Goal: Task Accomplishment & Management: Complete application form

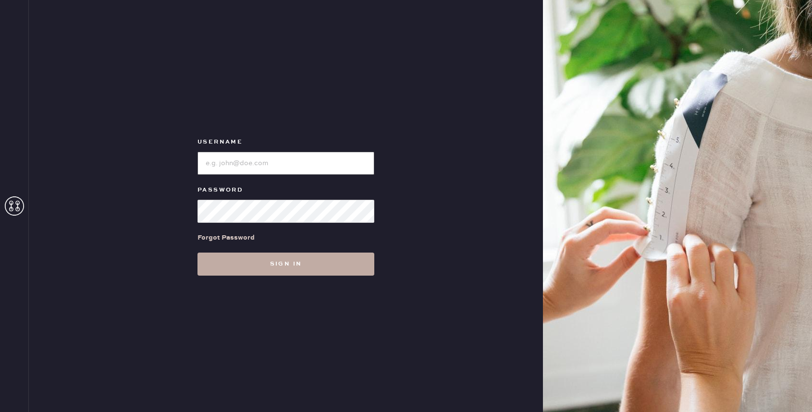
type input "reformationbellevue"
click at [297, 272] on button "Sign in" at bounding box center [285, 264] width 177 height 23
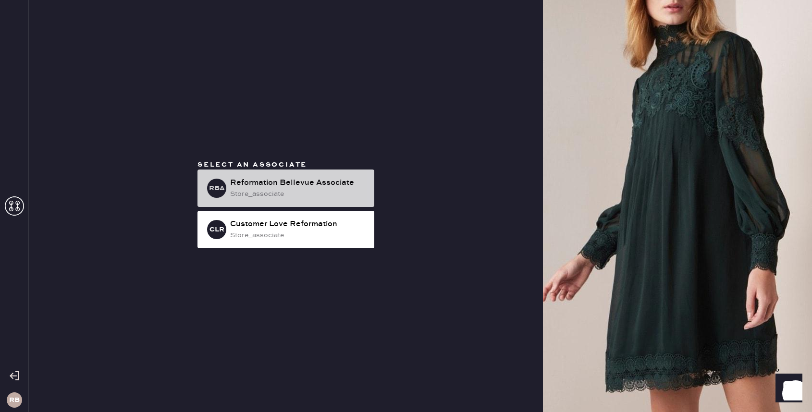
click at [333, 184] on div "Reformation Bellevue Associate" at bounding box center [298, 183] width 136 height 12
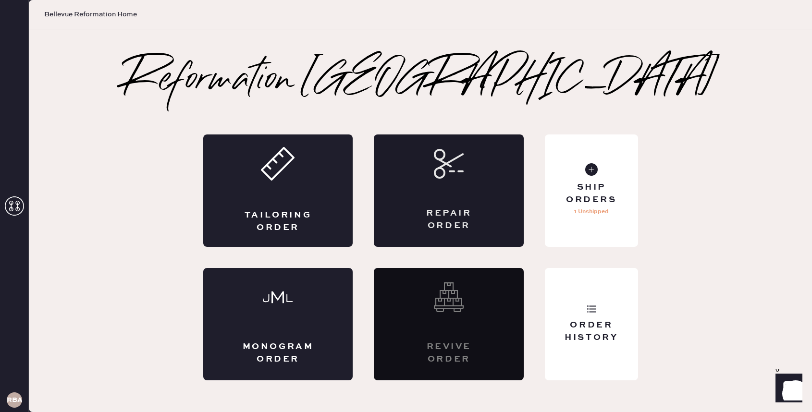
click at [438, 195] on div "Repair Order" at bounding box center [449, 191] width 150 height 112
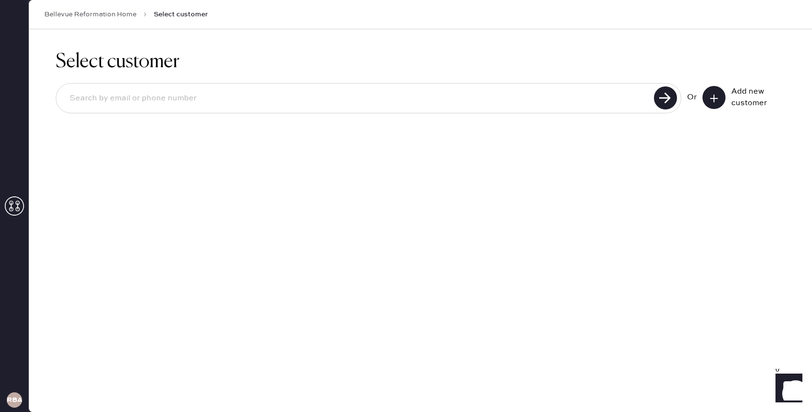
click at [469, 110] on div at bounding box center [368, 98] width 625 height 30
click at [467, 102] on input at bounding box center [356, 98] width 589 height 22
click at [660, 102] on use at bounding box center [665, 97] width 23 height 23
click at [96, 100] on input "[PERSON_NAME][EMAIL_ADDRESS][DOMAIN_NAME]" at bounding box center [356, 98] width 589 height 22
drag, startPoint x: 94, startPoint y: 99, endPoint x: 62, endPoint y: 99, distance: 31.7
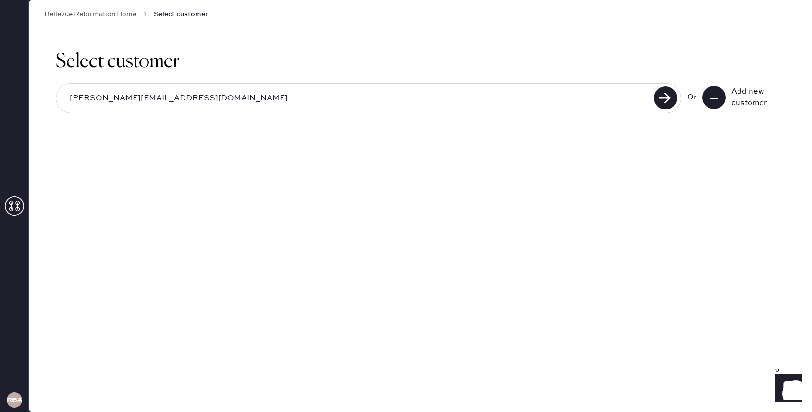
click at [62, 99] on input "[PERSON_NAME][EMAIL_ADDRESS][DOMAIN_NAME]" at bounding box center [356, 98] width 589 height 22
click at [86, 101] on input "[PERSON_NAME][EMAIL_ADDRESS][DOMAIN_NAME]" at bounding box center [356, 98] width 589 height 22
click at [91, 100] on input "[PERSON_NAME][EMAIL_ADDRESS][DOMAIN_NAME]" at bounding box center [356, 98] width 589 height 22
click at [191, 97] on input "[PERSON_NAME][EMAIL_ADDRESS][DOMAIN_NAME]" at bounding box center [356, 98] width 589 height 22
click at [130, 100] on input "[PERSON_NAME][EMAIL_ADDRESS][DOMAIN_NAME]" at bounding box center [356, 98] width 589 height 22
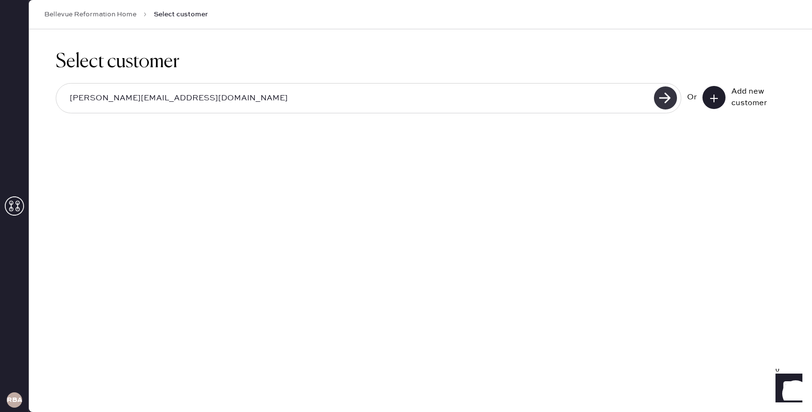
click at [661, 95] on use at bounding box center [665, 97] width 23 height 23
click at [664, 93] on use at bounding box center [665, 97] width 23 height 23
click at [135, 101] on input "[PERSON_NAME][EMAIL_ADDRESS][DOMAIN_NAME]" at bounding box center [356, 98] width 589 height 22
drag, startPoint x: 190, startPoint y: 102, endPoint x: 5, endPoint y: 85, distance: 186.2
click at [4, 85] on div "RBA Bellevue Reformation Home Select customer Select customer [PERSON_NAME][EMA…" at bounding box center [406, 206] width 812 height 412
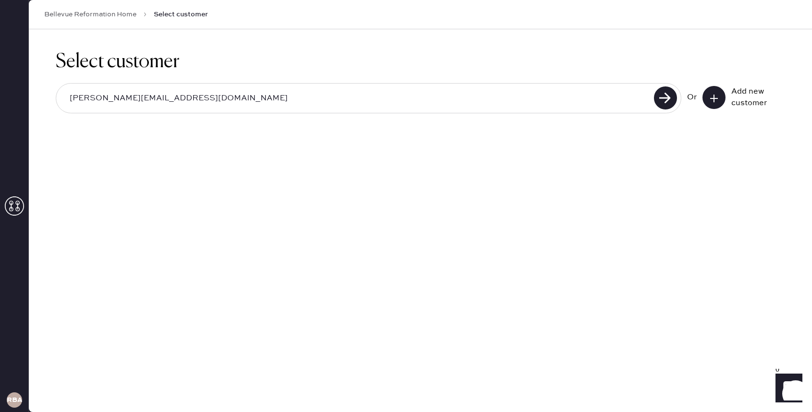
type input "[PERSON_NAME][EMAIL_ADDRESS][DOMAIN_NAME]"
click at [715, 101] on icon at bounding box center [714, 99] width 10 height 10
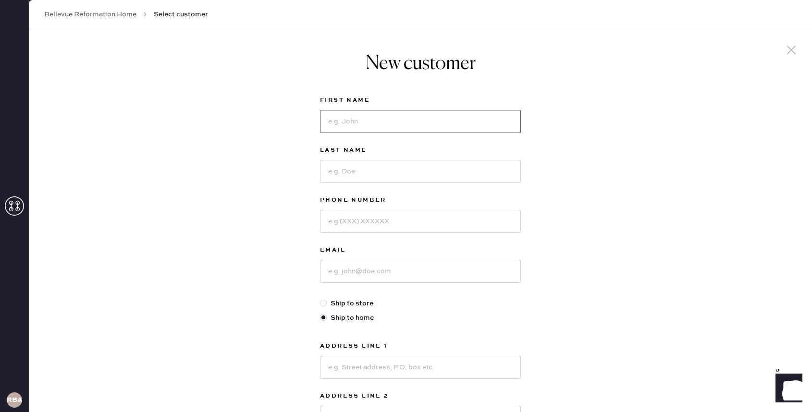
click at [347, 130] on input at bounding box center [420, 121] width 201 height 23
type input "[PERSON_NAME]"
click at [366, 179] on input at bounding box center [420, 171] width 201 height 23
paste input "[PERSON_NAME][EMAIL_ADDRESS][DOMAIN_NAME]"
click at [354, 173] on input "[PERSON_NAME][EMAIL_ADDRESS][DOMAIN_NAME]" at bounding box center [420, 171] width 201 height 23
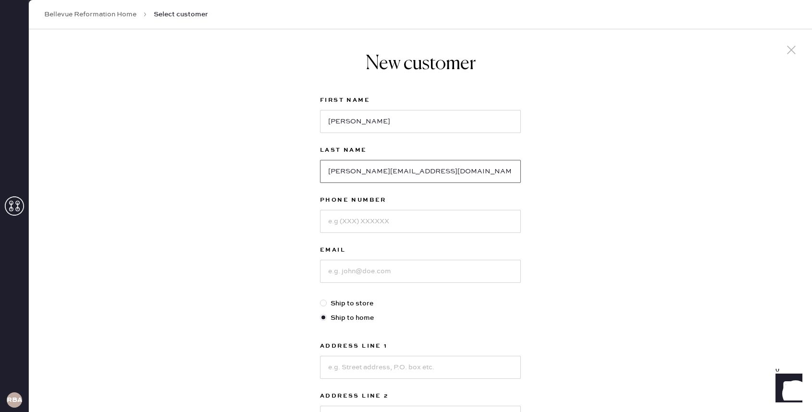
drag, startPoint x: 355, startPoint y: 173, endPoint x: 289, endPoint y: 171, distance: 66.8
click at [287, 173] on div "New customer First Name [PERSON_NAME] Last Name [PERSON_NAME][EMAIL_ADDRESS][DO…" at bounding box center [420, 327] width 783 height 596
type input "[EMAIL_ADDRESS][DOMAIN_NAME]"
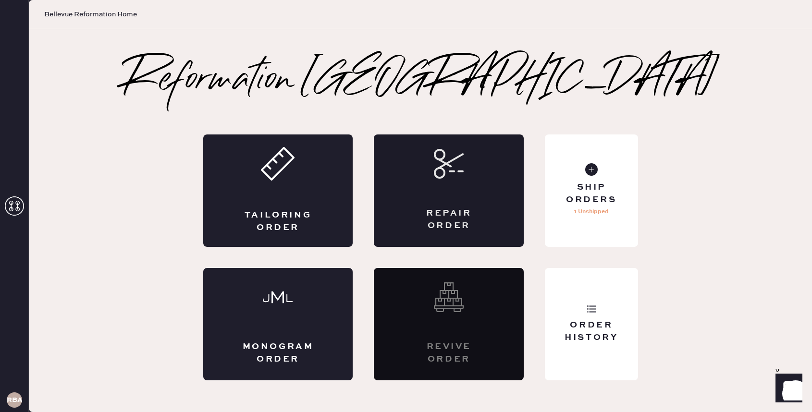
click at [457, 177] on icon at bounding box center [449, 164] width 30 height 30
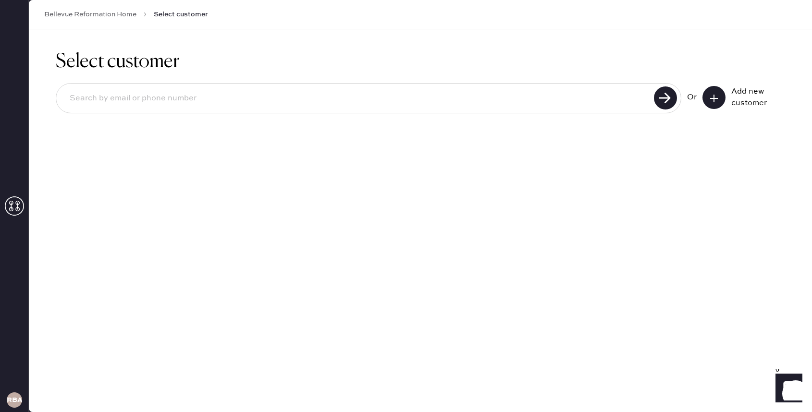
click at [268, 98] on input at bounding box center [356, 98] width 589 height 22
type input "[PERSON_NAME][EMAIL_ADDRESS][PERSON_NAME][DOMAIN_NAME]"
click at [662, 91] on use at bounding box center [665, 97] width 23 height 23
drag, startPoint x: 233, startPoint y: 100, endPoint x: 63, endPoint y: 93, distance: 170.2
click at [63, 93] on input "[PERSON_NAME][EMAIL_ADDRESS][PERSON_NAME][DOMAIN_NAME]" at bounding box center [356, 98] width 589 height 22
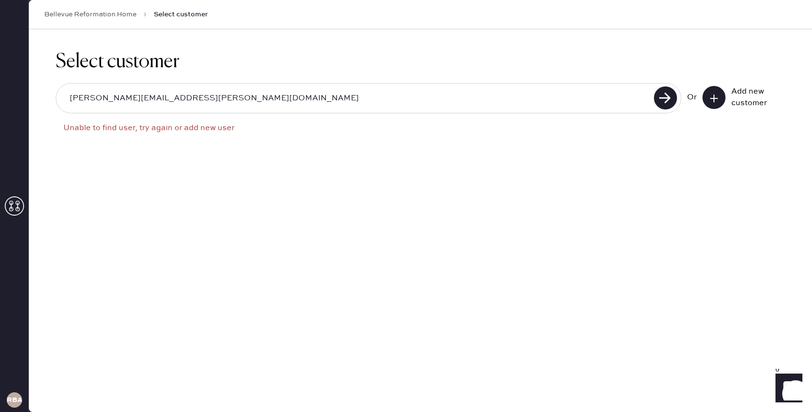
click at [713, 95] on use at bounding box center [714, 99] width 8 height 8
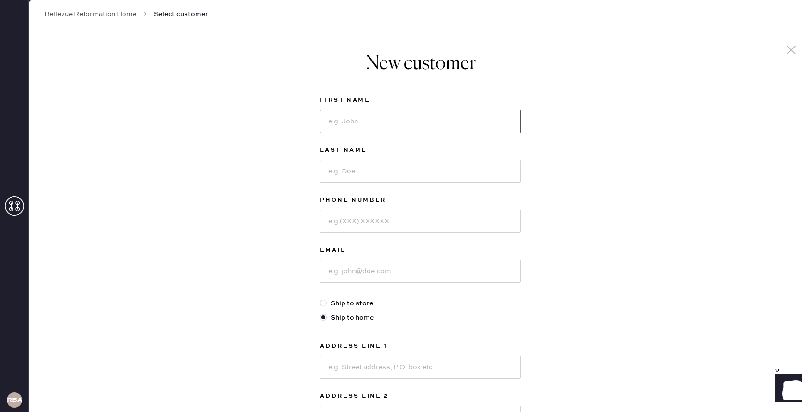
click at [354, 117] on input at bounding box center [420, 121] width 201 height 23
type input "[PERSON_NAME]"
click at [355, 171] on input at bounding box center [420, 171] width 201 height 23
paste input "[PERSON_NAME][EMAIL_ADDRESS][PERSON_NAME][DOMAIN_NAME]"
drag, startPoint x: 356, startPoint y: 172, endPoint x: 300, endPoint y: 172, distance: 56.2
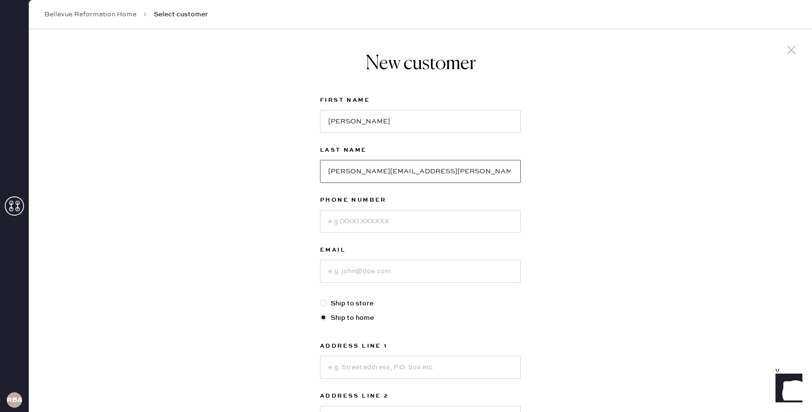
click at [299, 172] on div "New customer First Name [PERSON_NAME] Last Name [PERSON_NAME][EMAIL_ADDRESS][PE…" at bounding box center [420, 327] width 783 height 596
drag, startPoint x: 434, startPoint y: 174, endPoint x: 373, endPoint y: 172, distance: 61.0
click at [372, 172] on input "[PERSON_NAME][EMAIL_ADDRESS][DOMAIN_NAME]" at bounding box center [420, 171] width 201 height 23
type input "[PERSON_NAME]"
click at [365, 269] on input at bounding box center [420, 271] width 201 height 23
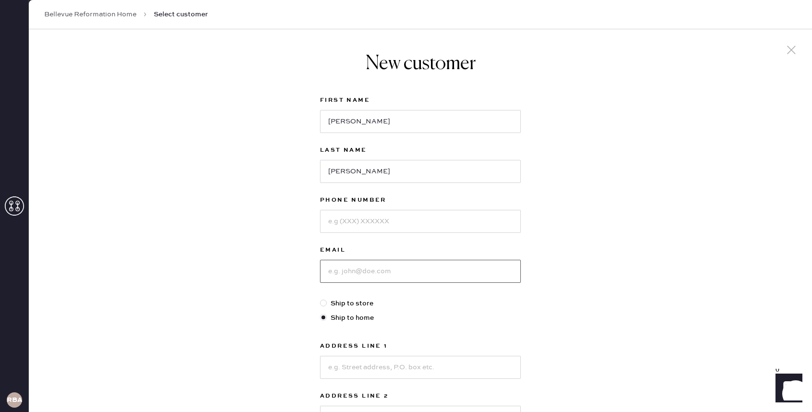
paste input "[PERSON_NAME][EMAIL_ADDRESS][PERSON_NAME][DOMAIN_NAME]"
type input "[PERSON_NAME][EMAIL_ADDRESS][PERSON_NAME][DOMAIN_NAME]"
click at [390, 228] on input at bounding box center [420, 221] width 201 height 23
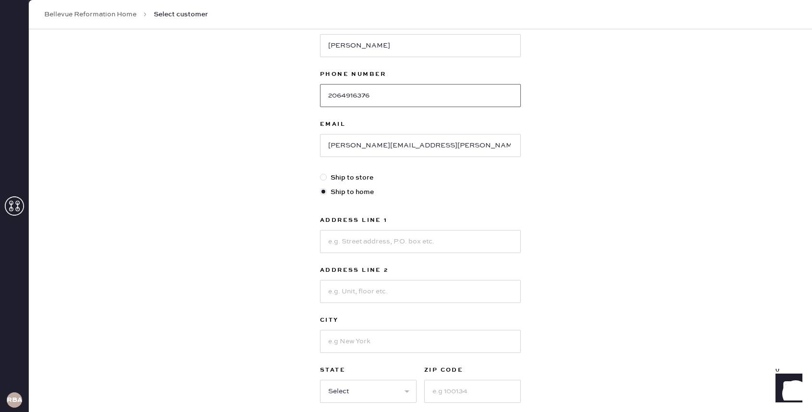
scroll to position [131, 0]
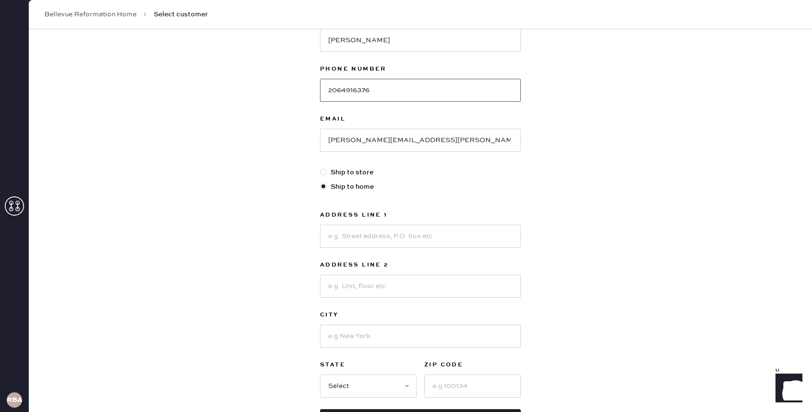
type input "2064916376"
click at [412, 235] on input at bounding box center [420, 236] width 201 height 23
type input "[STREET_ADDRESS]"
click at [400, 337] on input at bounding box center [420, 336] width 201 height 23
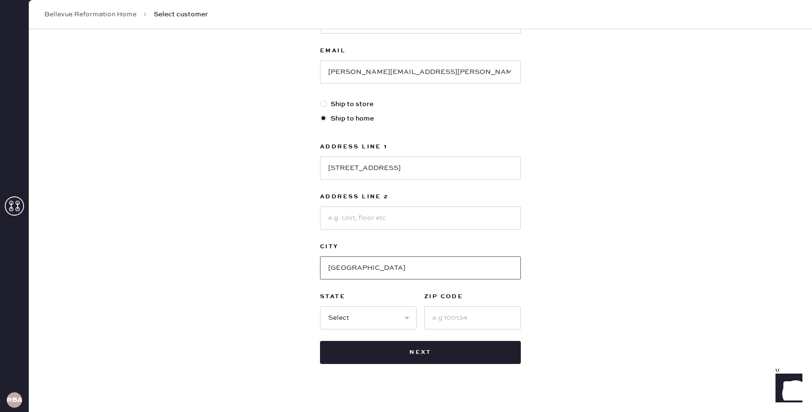
scroll to position [213, 0]
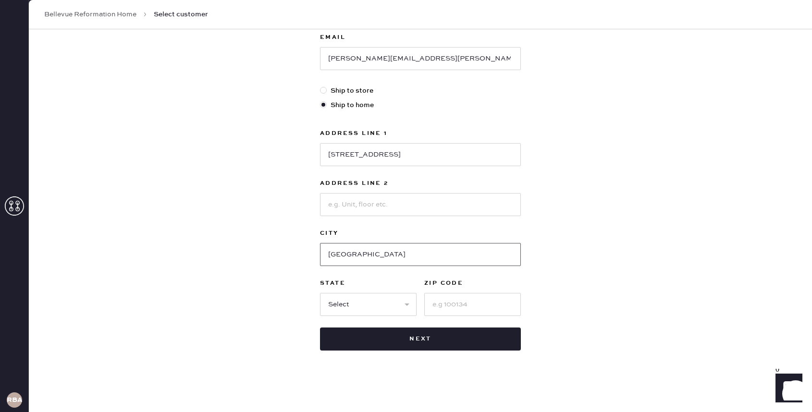
type input "[GEOGRAPHIC_DATA]"
click at [396, 298] on select "Select AK AL AR AZ CA CO CT [GEOGRAPHIC_DATA] DE FL [GEOGRAPHIC_DATA] HI [GEOGR…" at bounding box center [368, 304] width 97 height 23
select select "WA"
click at [320, 293] on select "Select AK AL AR AZ CA CO CT [GEOGRAPHIC_DATA] DE FL [GEOGRAPHIC_DATA] HI [GEOGR…" at bounding box center [368, 304] width 97 height 23
click at [486, 314] on input at bounding box center [472, 304] width 97 height 23
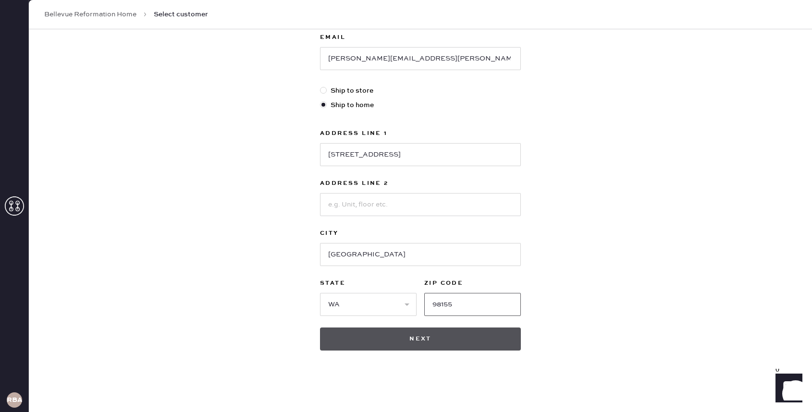
type input "98155"
click at [469, 341] on button "Next" at bounding box center [420, 339] width 201 height 23
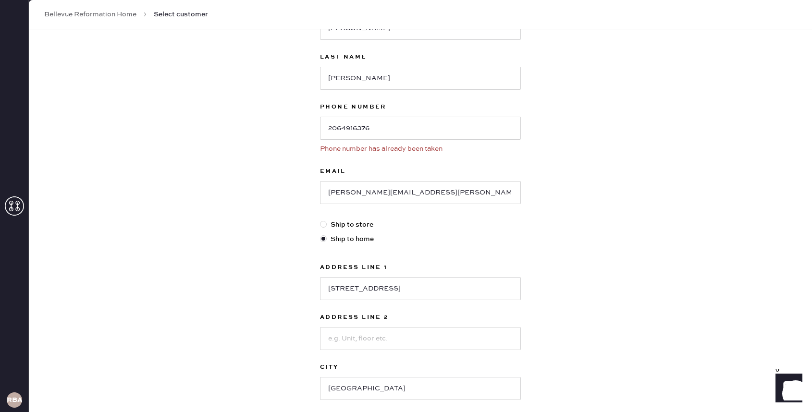
scroll to position [91, 0]
drag, startPoint x: 430, startPoint y: 135, endPoint x: 273, endPoint y: 133, distance: 157.1
click at [273, 133] on div "New customer First Name [PERSON_NAME] Last Name [PERSON_NAME] Phone Number [PHO…" at bounding box center [420, 243] width 783 height 610
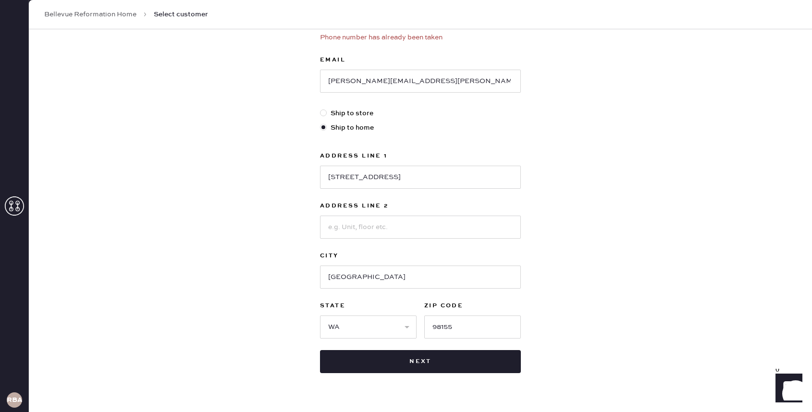
scroll to position [227, 0]
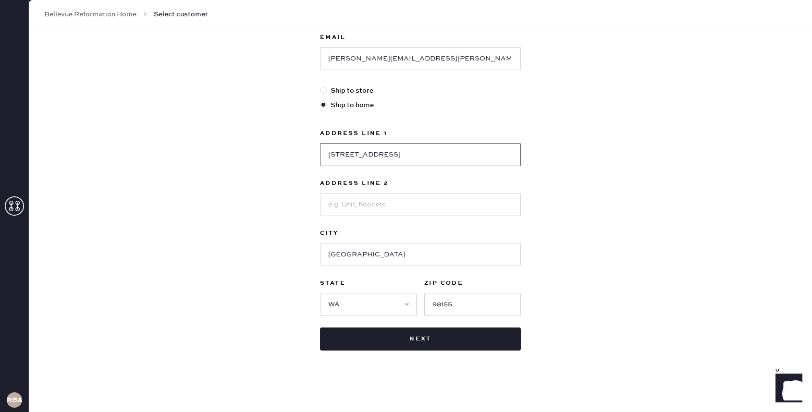
drag, startPoint x: 410, startPoint y: 153, endPoint x: 276, endPoint y: 154, distance: 134.5
click at [276, 153] on div "New customer First Name [PERSON_NAME] Last Name [PERSON_NAME] Phone Number [PHO…" at bounding box center [420, 107] width 783 height 610
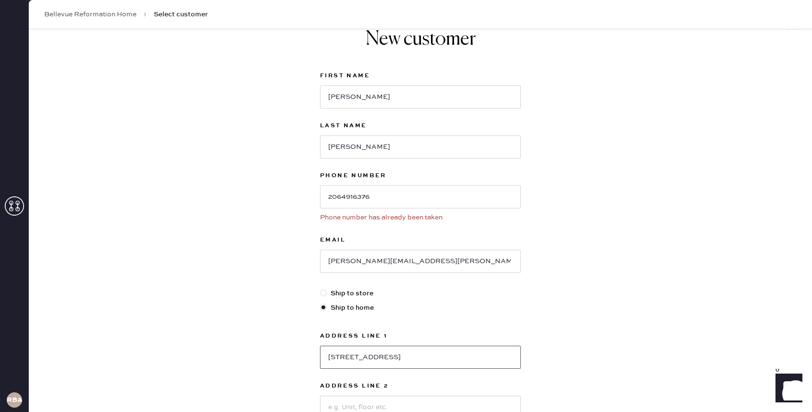
scroll to position [0, 0]
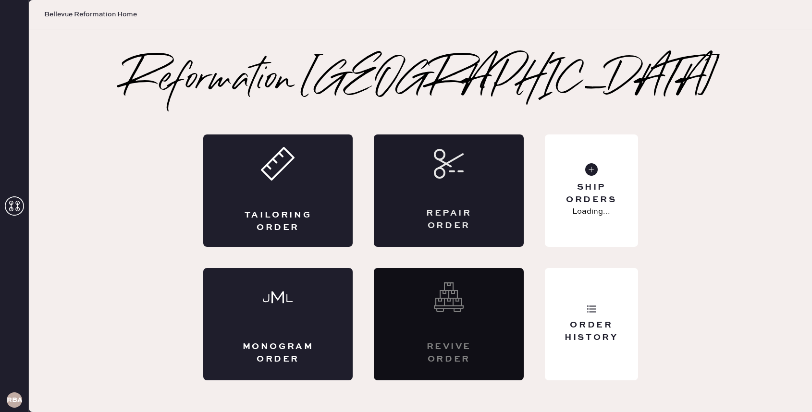
click at [477, 172] on div "Repair Order" at bounding box center [449, 191] width 150 height 112
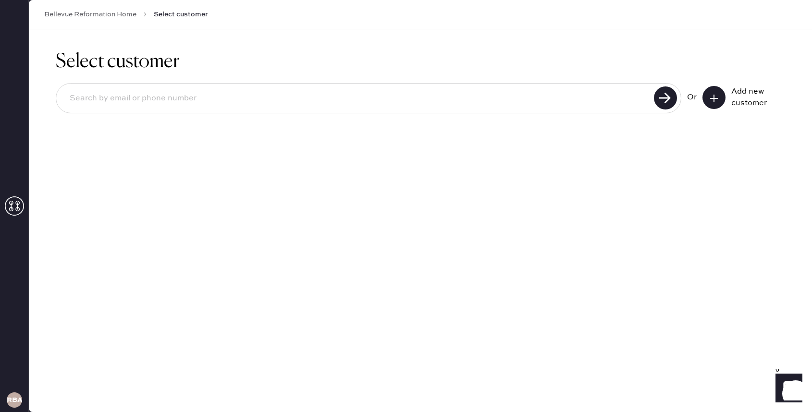
click at [587, 104] on input at bounding box center [356, 98] width 589 height 22
paste input "2064916376"
type input "2064916376"
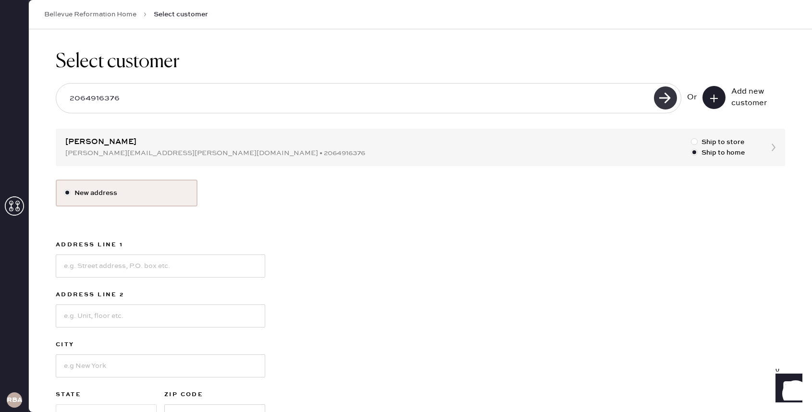
click at [659, 94] on use at bounding box center [665, 97] width 23 height 23
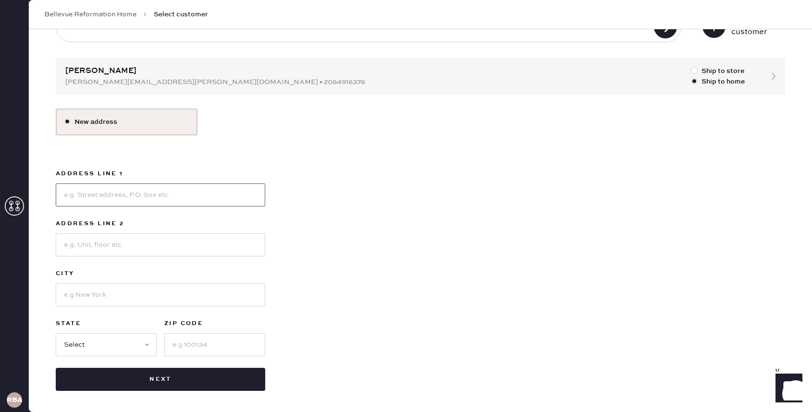
click at [130, 198] on input at bounding box center [160, 194] width 209 height 23
paste input "[STREET_ADDRESS]"
type input "[STREET_ADDRESS]"
click at [120, 298] on input at bounding box center [160, 294] width 209 height 23
type input "[GEOGRAPHIC_DATA]"
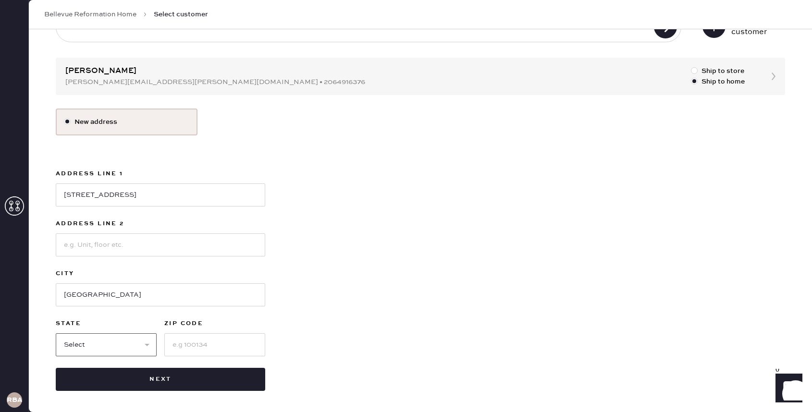
click at [104, 344] on select "Select AK AL AR AZ CA CO CT [GEOGRAPHIC_DATA] DE FL [GEOGRAPHIC_DATA] HI [GEOGR…" at bounding box center [106, 344] width 101 height 23
select select "WA"
click at [56, 333] on select "Select AK AL AR AZ CA CO CT [GEOGRAPHIC_DATA] DE FL [GEOGRAPHIC_DATA] HI [GEOGR…" at bounding box center [106, 344] width 101 height 23
click at [191, 346] on input at bounding box center [214, 344] width 101 height 23
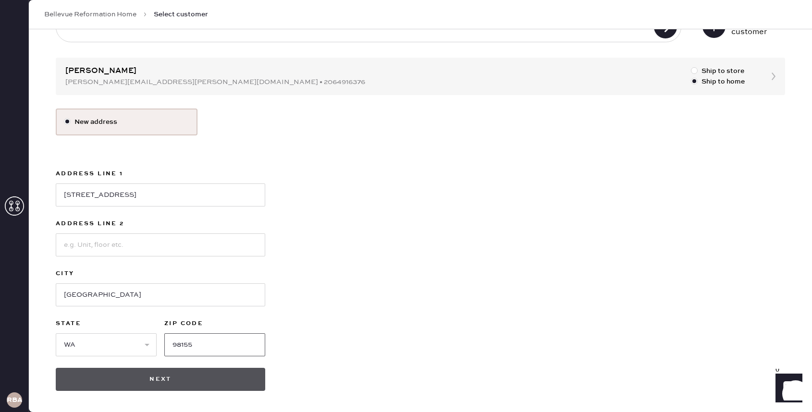
type input "98155"
click at [218, 378] on button "Next" at bounding box center [160, 379] width 209 height 23
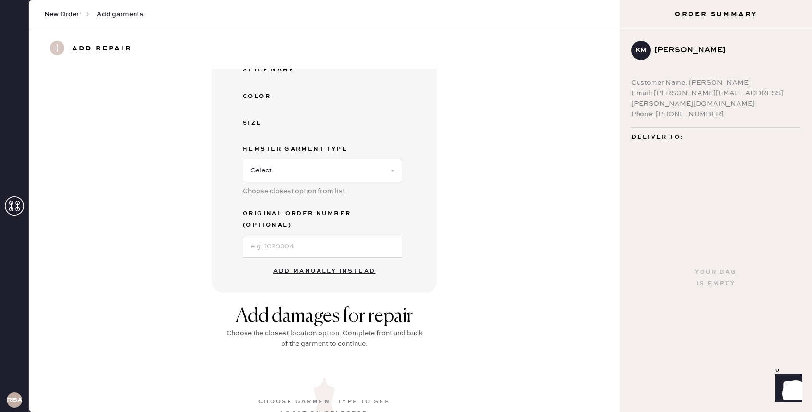
click at [340, 262] on button "Add manually instead" at bounding box center [325, 271] width 114 height 19
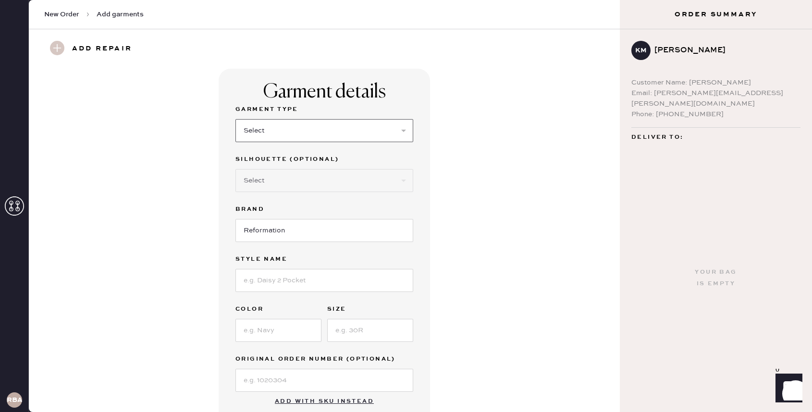
click at [307, 130] on select "Select Basic Skirt Jeans Leggings Pants Shorts Basic Sleeved Dress Basic Sleeve…" at bounding box center [324, 130] width 178 height 23
select select "2"
click at [235, 119] on select "Select Basic Skirt Jeans Leggings Pants Shorts Basic Sleeved Dress Basic Sleeve…" at bounding box center [324, 130] width 178 height 23
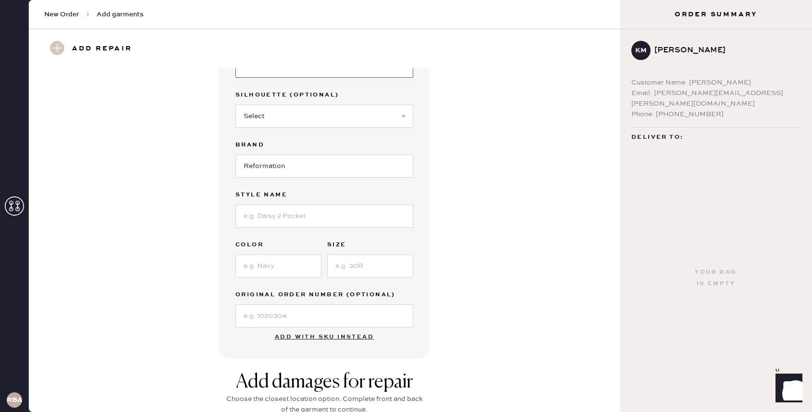
scroll to position [18, 0]
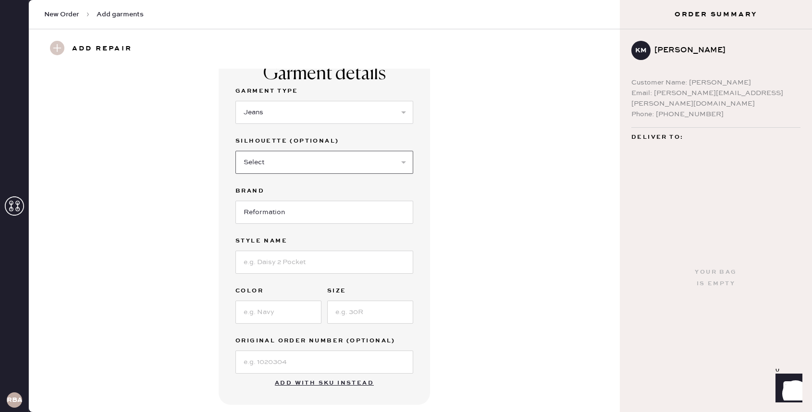
click at [306, 162] on select "Select Shorts Cropped Flare Boot Cut Straight Skinny Other" at bounding box center [324, 162] width 178 height 23
select select "7"
click at [235, 151] on select "Select Shorts Cropped Flare Boot Cut Straight Skinny Other" at bounding box center [324, 162] width 178 height 23
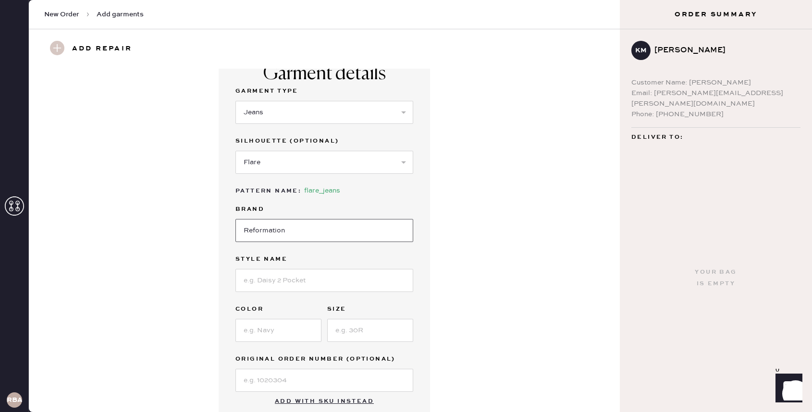
click at [281, 231] on input "Reformation" at bounding box center [324, 230] width 178 height 23
click at [301, 290] on input at bounding box center [324, 280] width 178 height 23
type input "Wilder High Rise Jeans"
click at [290, 336] on input at bounding box center [278, 330] width 86 height 23
type input "Black"
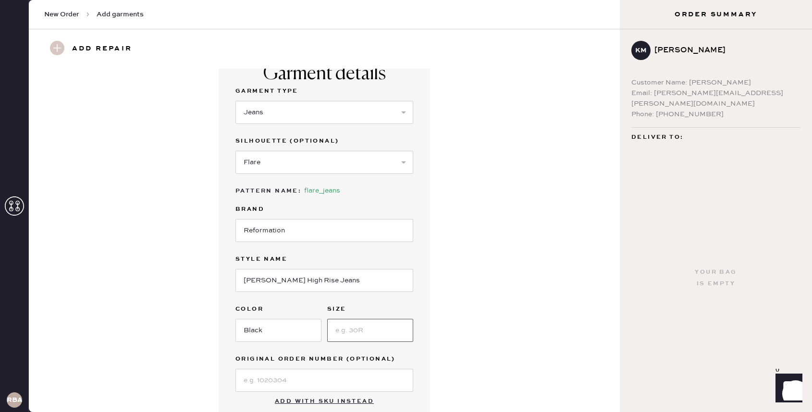
click at [376, 327] on input at bounding box center [370, 330] width 86 height 23
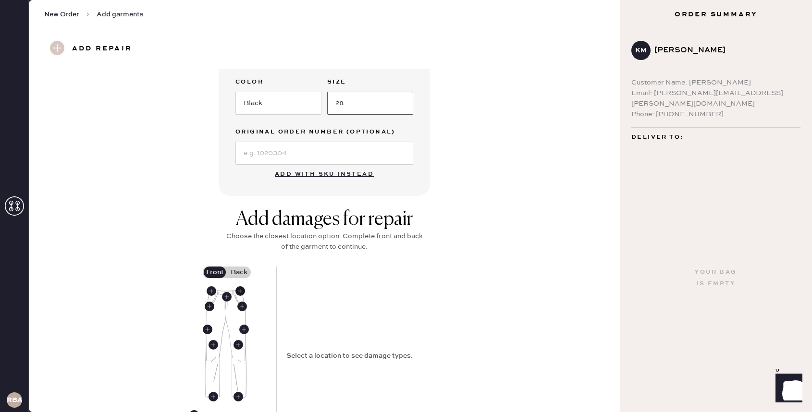
scroll to position [254, 0]
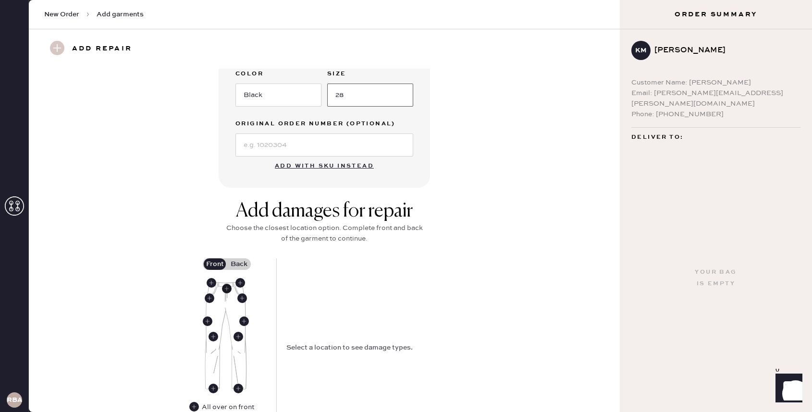
type input "28"
click at [224, 288] on use at bounding box center [227, 289] width 10 height 10
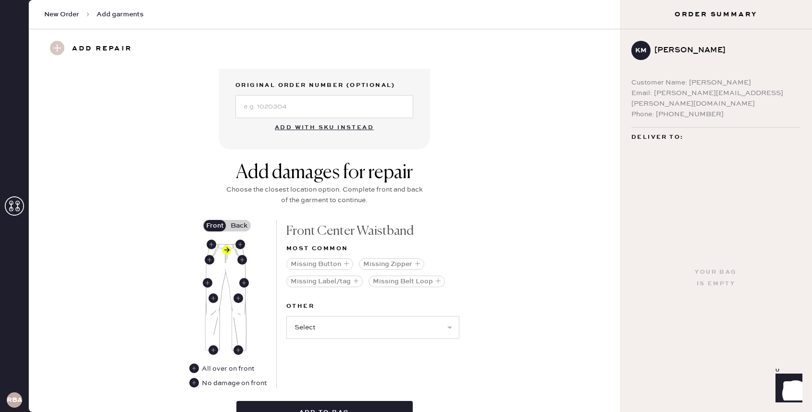
scroll to position [301, 0]
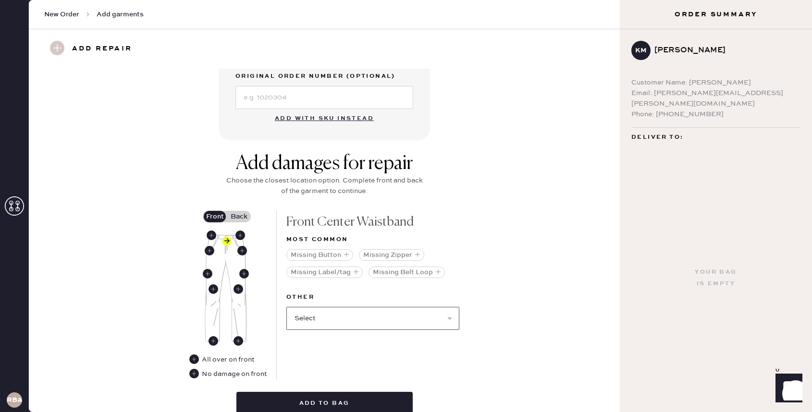
click at [335, 322] on select "Select Broken / Ripped Hem Broken Beads Broken Belt Loop Broken Button Broken E…" at bounding box center [372, 318] width 173 height 23
select select "1740"
click at [286, 307] on select "Select Broken / Ripped Hem Broken Beads Broken Belt Loop Broken Button Broken E…" at bounding box center [372, 318] width 173 height 23
select select
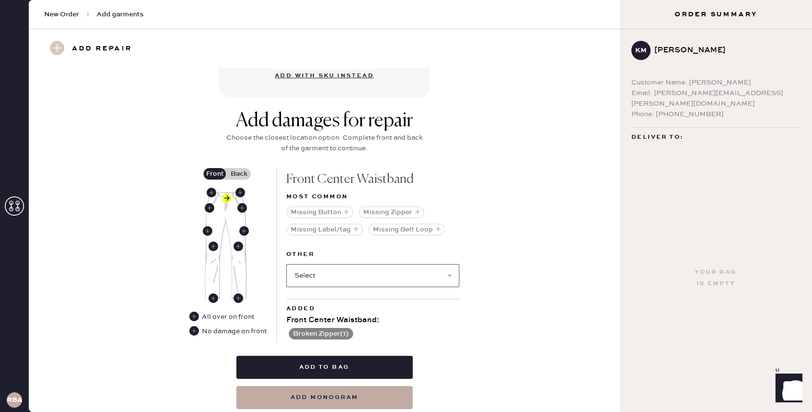
scroll to position [376, 0]
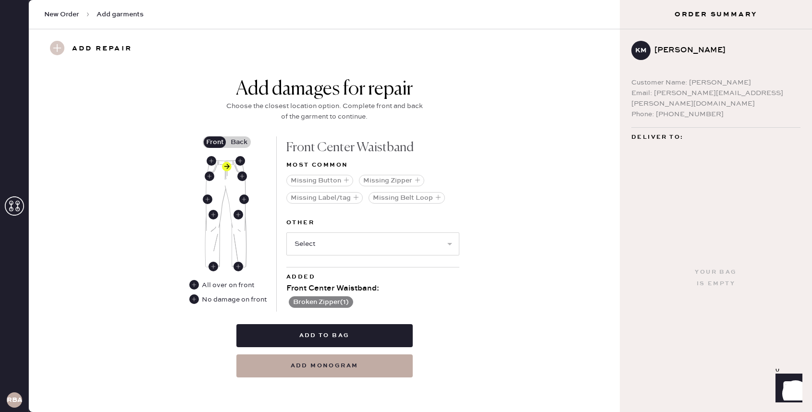
click at [245, 136] on label "Back" at bounding box center [239, 142] width 24 height 12
click at [239, 142] on input "Back" at bounding box center [239, 142] width 0 height 0
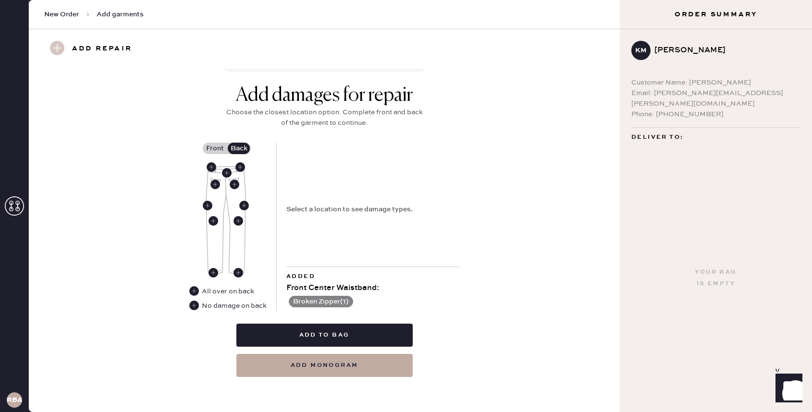
scroll to position [369, 0]
click at [196, 306] on use at bounding box center [194, 306] width 10 height 10
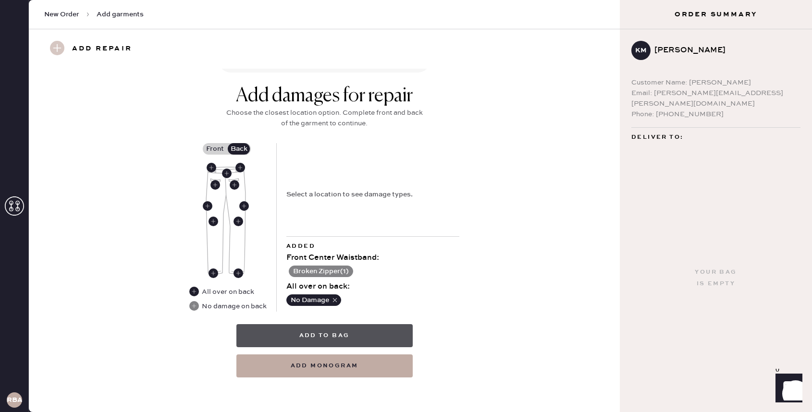
click at [367, 332] on button "Add to bag" at bounding box center [324, 335] width 176 height 23
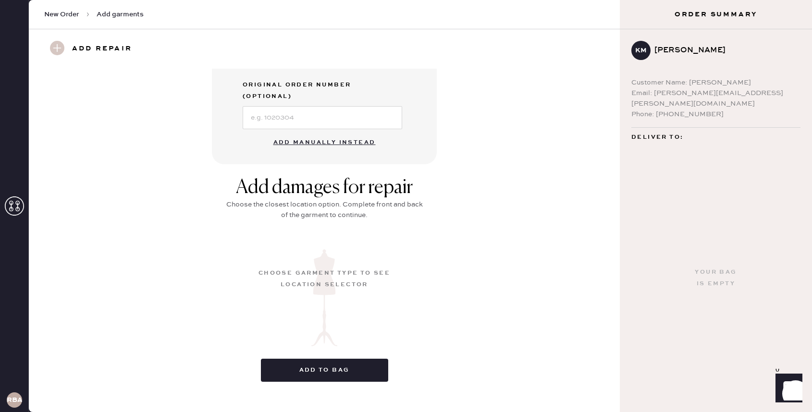
scroll to position [61, 0]
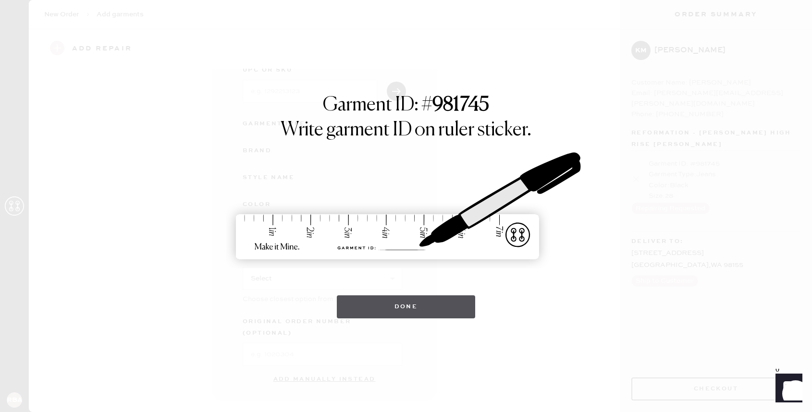
click at [395, 309] on button "Done" at bounding box center [406, 306] width 139 height 23
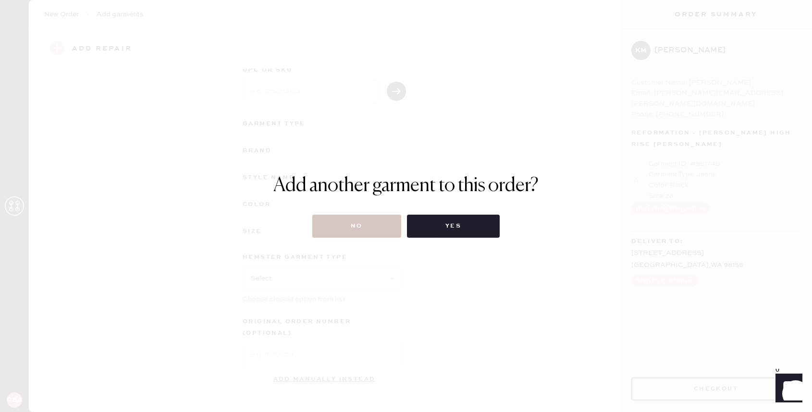
click at [416, 309] on div "Add another garment to this order? No Yes" at bounding box center [406, 206] width 812 height 412
click at [353, 218] on button "No" at bounding box center [356, 226] width 89 height 23
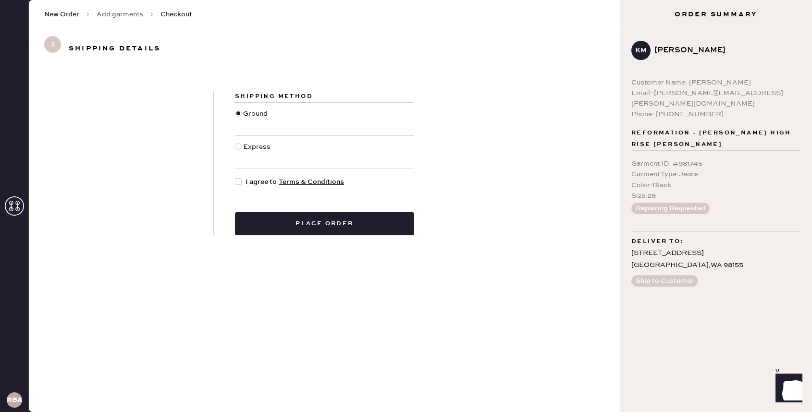
click at [257, 181] on span "I agree to Terms & Conditions" at bounding box center [294, 182] width 98 height 11
click at [235, 177] on input "I agree to Terms & Conditions" at bounding box center [235, 177] width 0 height 0
checkbox input "true"
click at [284, 222] on button "Place order" at bounding box center [324, 223] width 179 height 23
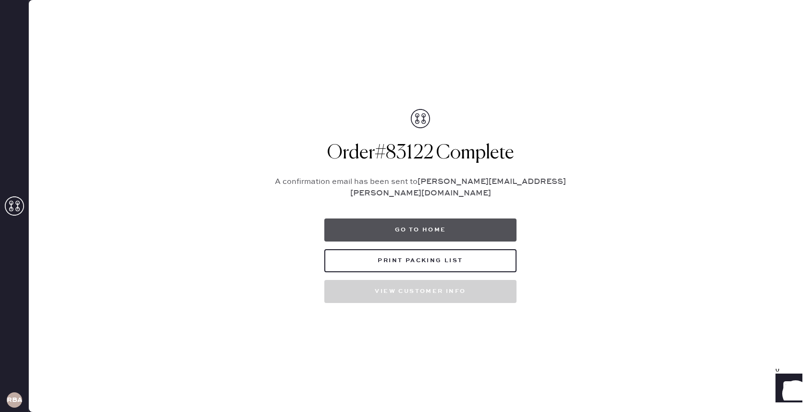
click at [458, 226] on button "Go to home" at bounding box center [420, 230] width 192 height 23
